Goal: Transaction & Acquisition: Purchase product/service

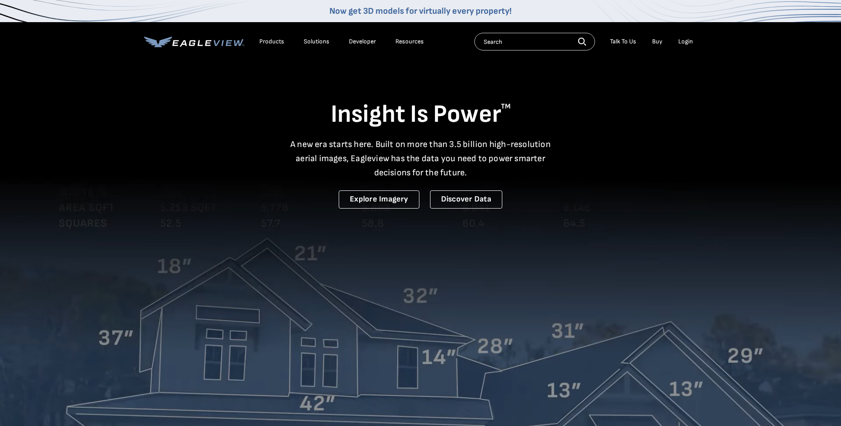
click at [680, 40] on div "Login" at bounding box center [685, 42] width 15 height 8
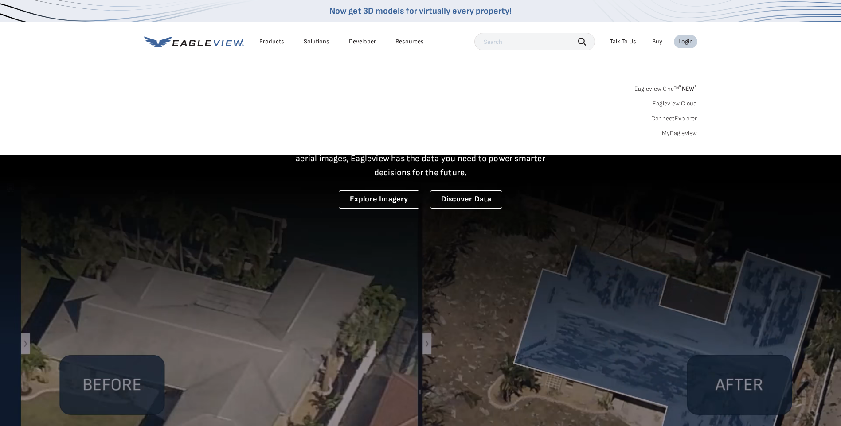
click at [681, 133] on link "MyEagleview" at bounding box center [679, 133] width 35 height 8
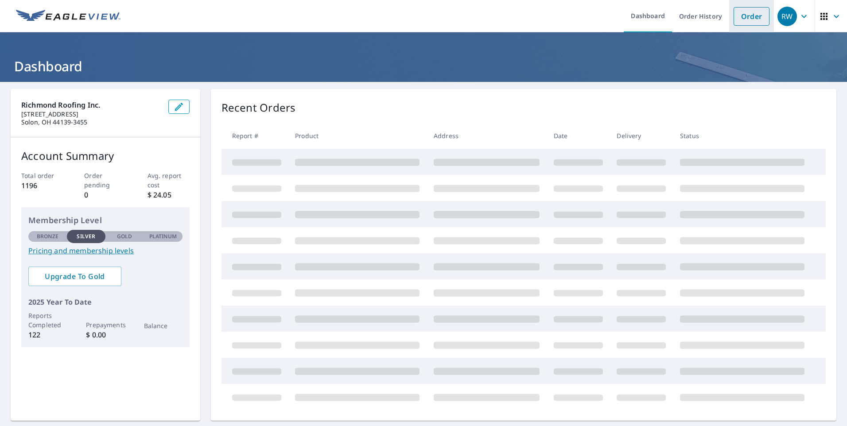
click at [743, 17] on link "Order" at bounding box center [752, 16] width 36 height 19
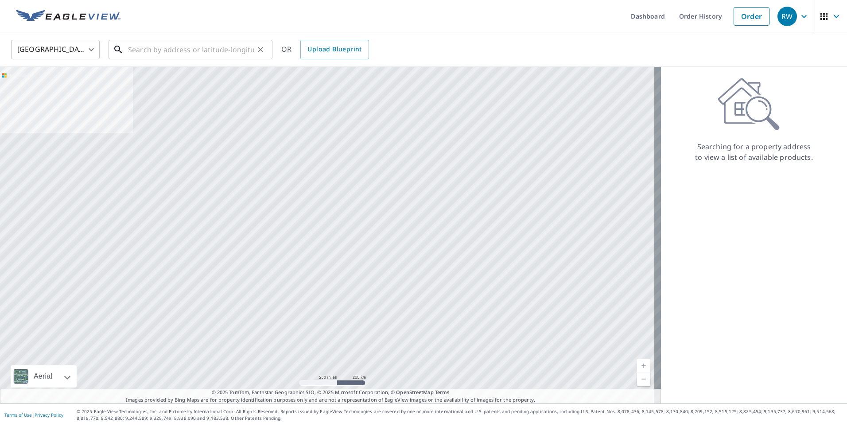
click at [140, 45] on input "text" at bounding box center [191, 49] width 126 height 25
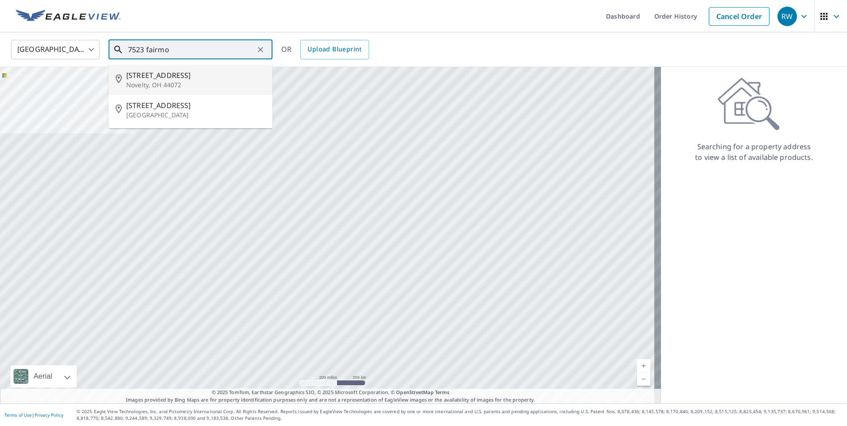
click at [143, 79] on span "[STREET_ADDRESS]" at bounding box center [195, 75] width 139 height 11
type input "[STREET_ADDRESS]"
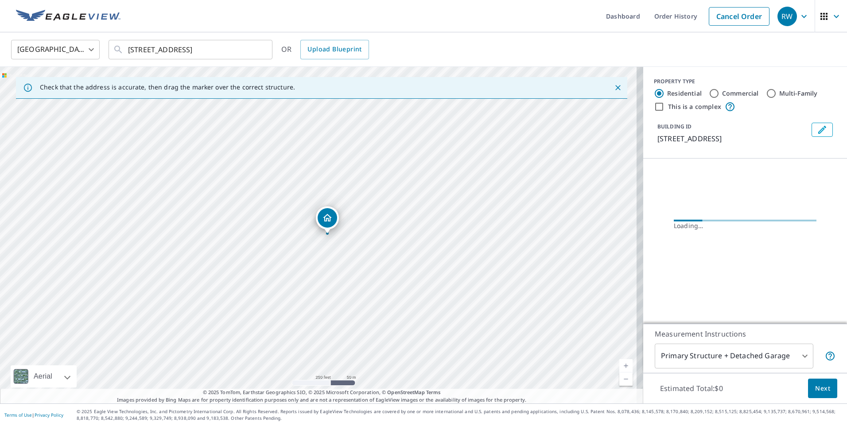
click at [621, 363] on link "Current Level 17, Zoom In" at bounding box center [625, 365] width 13 height 13
click at [621, 363] on link "Current Level 18, Zoom In" at bounding box center [625, 365] width 13 height 13
click at [621, 363] on link "Current Level 19, Zoom In" at bounding box center [625, 365] width 13 height 13
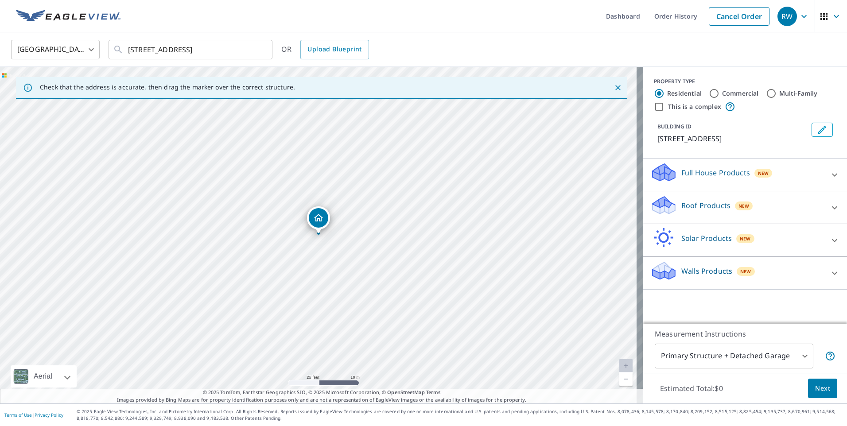
click at [672, 210] on div "Roof Products New" at bounding box center [737, 207] width 174 height 25
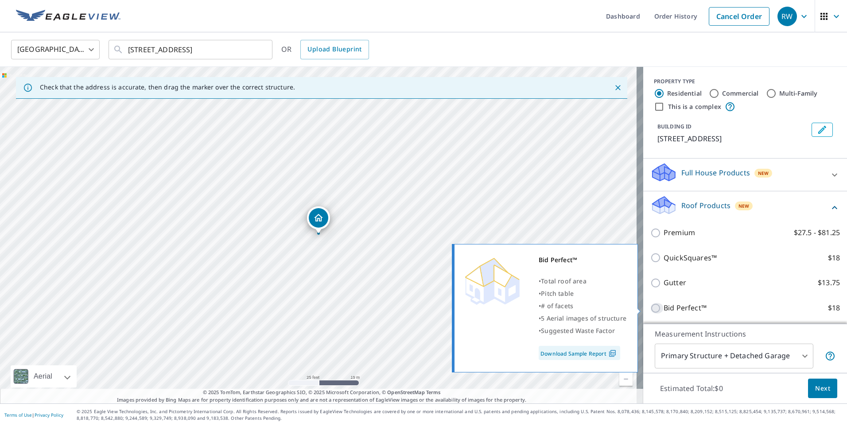
click at [650, 306] on input "Bid Perfect™ $18" at bounding box center [656, 308] width 13 height 11
checkbox input "true"
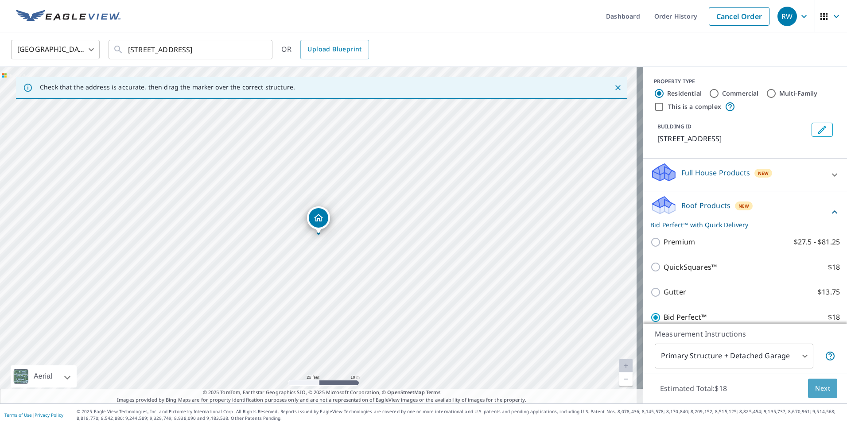
click at [815, 386] on span "Next" at bounding box center [822, 388] width 15 height 11
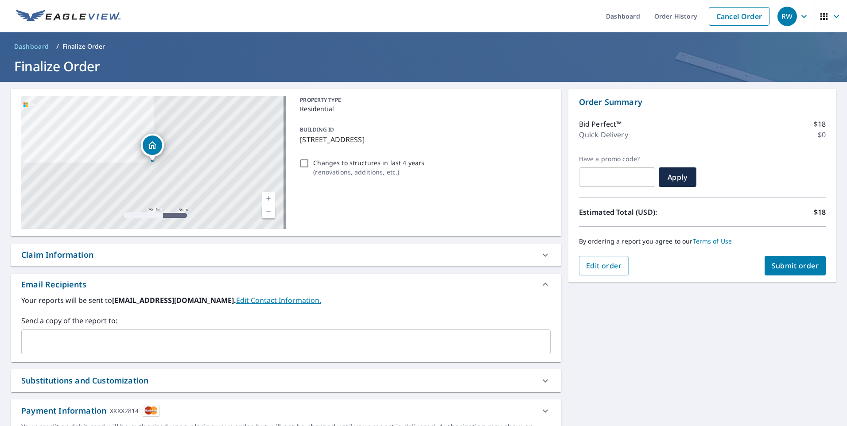
click at [789, 265] on span "Submit order" at bounding box center [795, 266] width 47 height 10
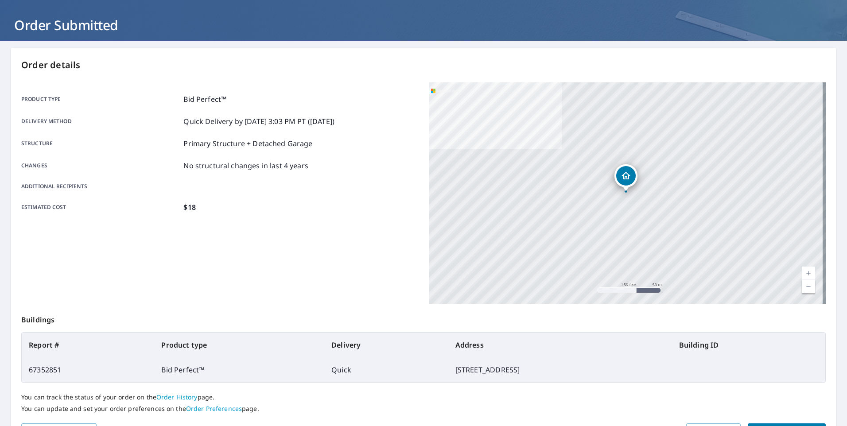
scroll to position [95, 0]
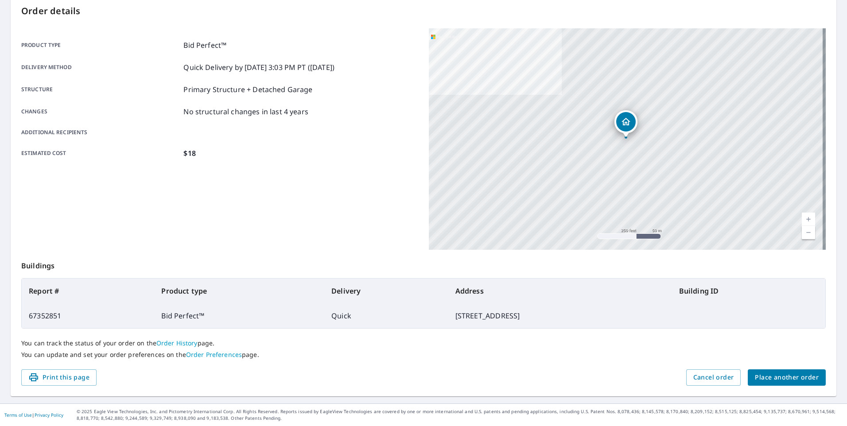
click at [775, 375] on span "Place another order" at bounding box center [787, 377] width 64 height 11
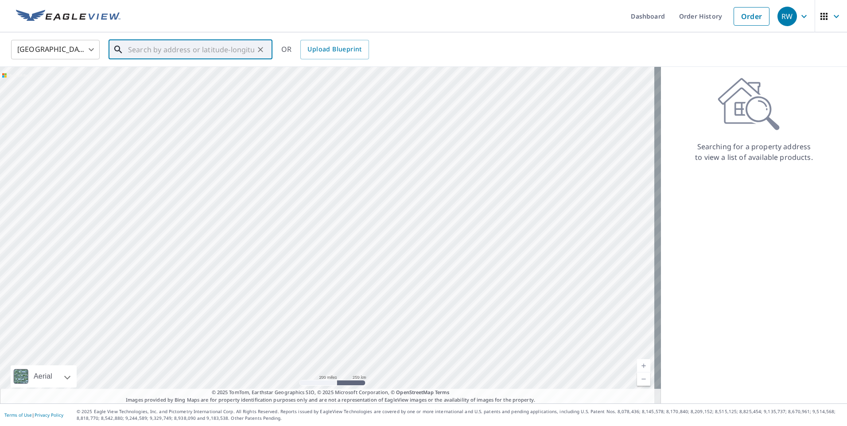
click at [151, 47] on input "text" at bounding box center [191, 49] width 126 height 25
click at [141, 74] on span "9525 Fairmount Rd" at bounding box center [195, 75] width 139 height 11
type input "9525 Fairmount Rd Novelty, OH 44072"
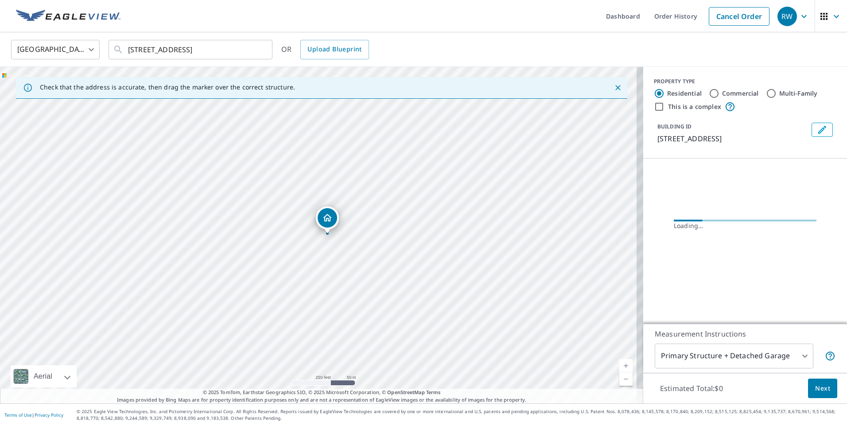
click at [622, 362] on link "Current Level 17, Zoom In" at bounding box center [625, 365] width 13 height 13
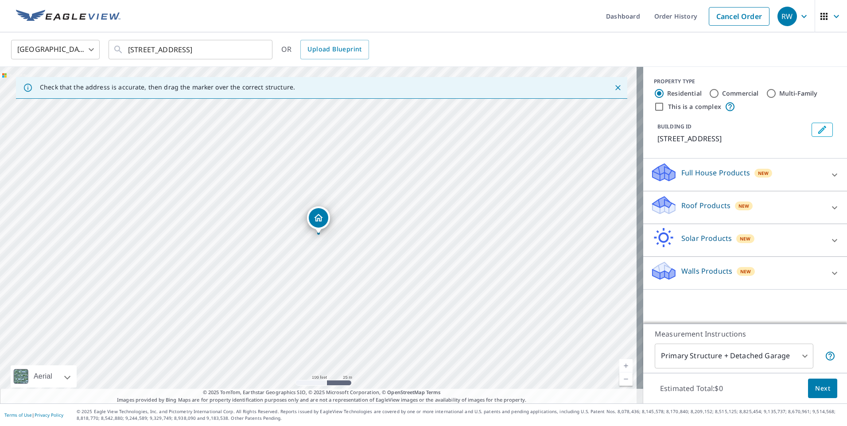
click at [622, 362] on link "Current Level 18, Zoom In" at bounding box center [625, 365] width 13 height 13
click at [622, 362] on link "Current Level 19, Zoom In" at bounding box center [625, 365] width 13 height 13
click at [622, 362] on link "Current Level 20, Zoom In Disabled" at bounding box center [625, 365] width 13 height 13
click at [689, 207] on p "Roof Products" at bounding box center [705, 205] width 49 height 11
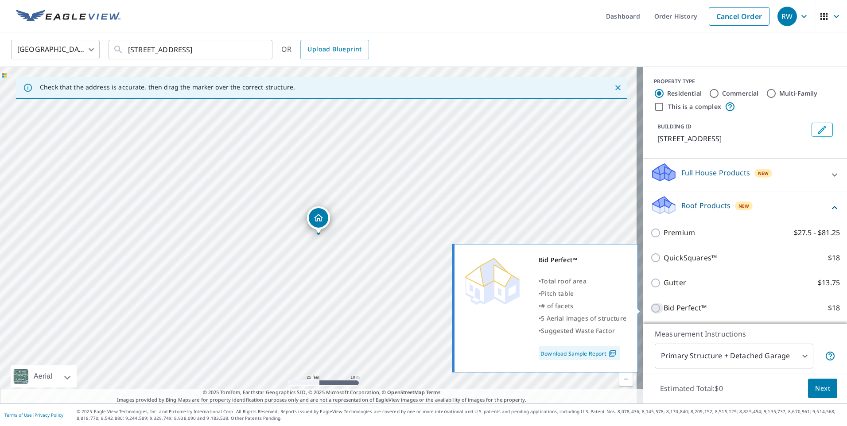
click at [650, 308] on input "Bid Perfect™ $18" at bounding box center [656, 308] width 13 height 11
checkbox input "true"
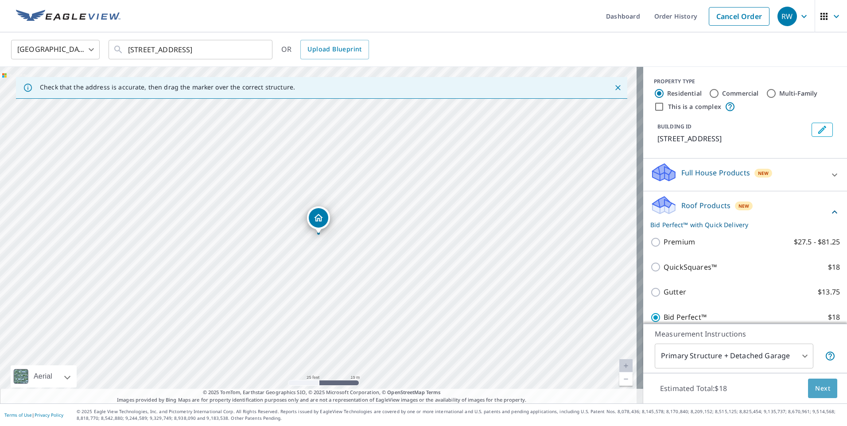
click at [815, 389] on span "Next" at bounding box center [822, 388] width 15 height 11
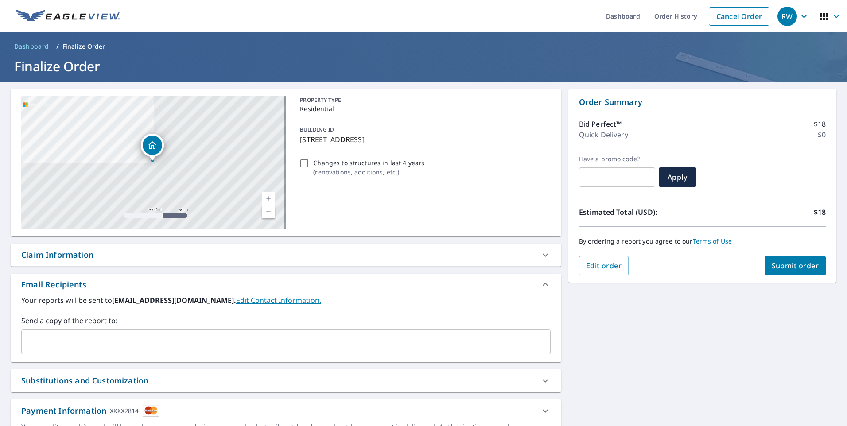
click at [786, 266] on span "Submit order" at bounding box center [795, 266] width 47 height 10
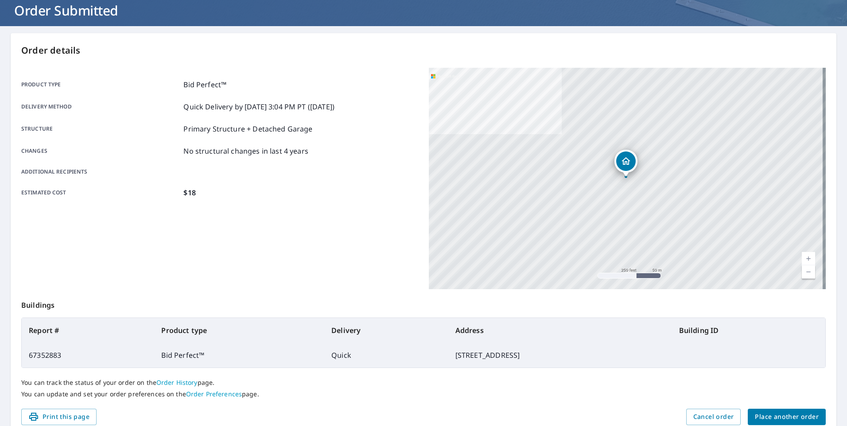
scroll to position [95, 0]
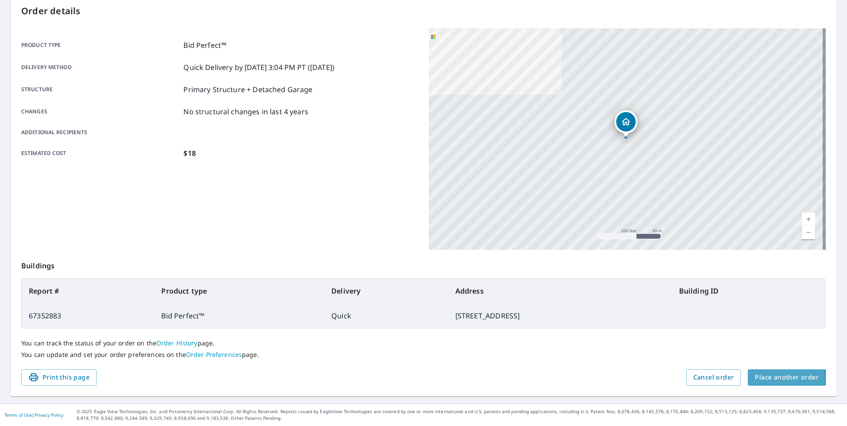
click at [773, 378] on span "Place another order" at bounding box center [787, 377] width 64 height 11
